Goal: Find specific page/section: Find specific page/section

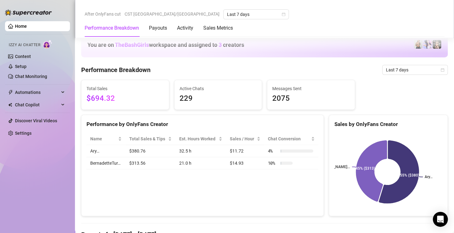
scroll to position [348, 0]
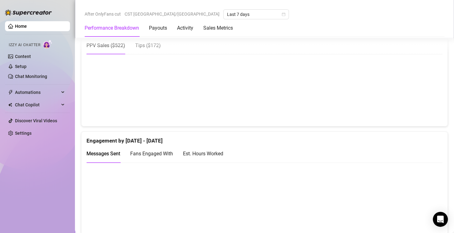
scroll to position [337, 0]
click at [205, 154] on div "Est. Hours Worked" at bounding box center [203, 153] width 40 height 8
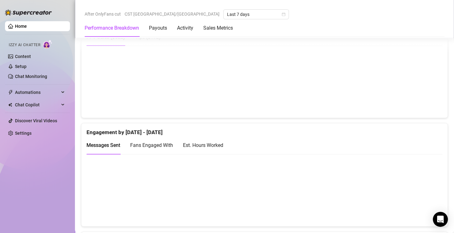
scroll to position [346, 0]
click at [213, 141] on div "Est. Hours Worked" at bounding box center [203, 144] width 40 height 8
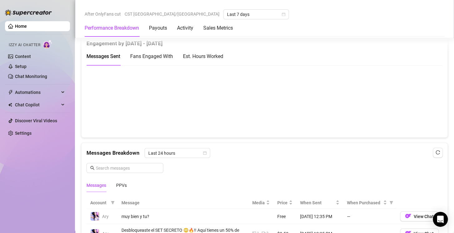
scroll to position [435, 0]
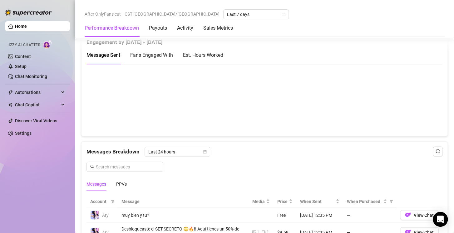
click at [210, 51] on div "Est. Hours Worked" at bounding box center [203, 55] width 40 height 8
